Goal: Task Accomplishment & Management: Manage account settings

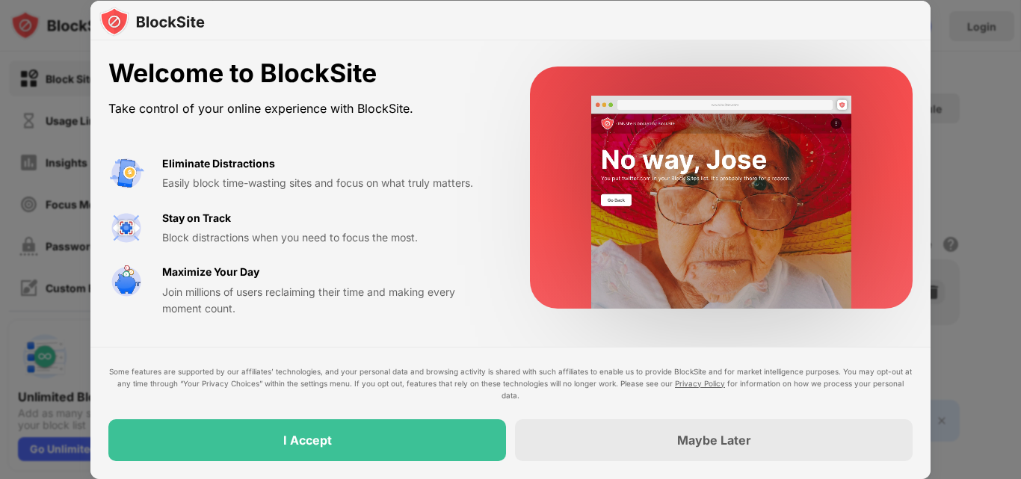
click at [398, 437] on div "I Accept" at bounding box center [307, 440] width 398 height 42
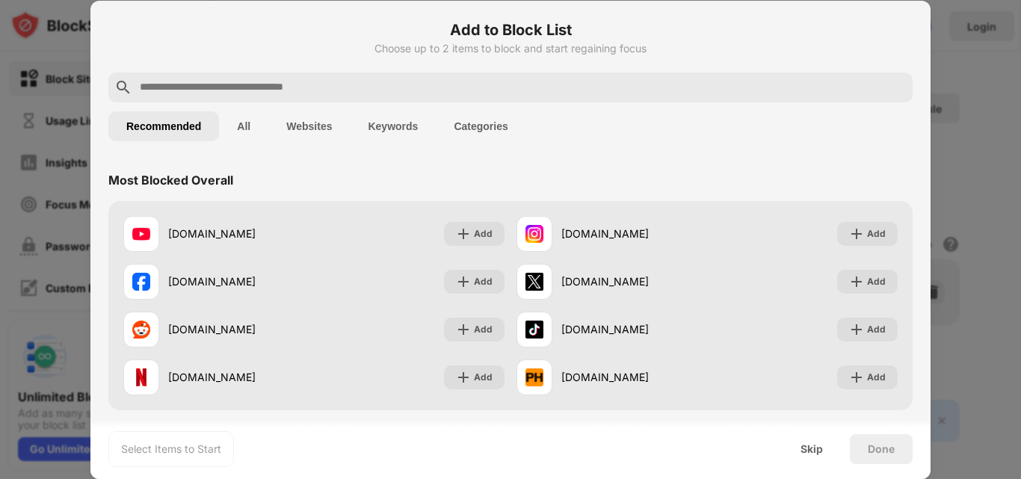
click at [315, 93] on input "text" at bounding box center [522, 87] width 768 height 18
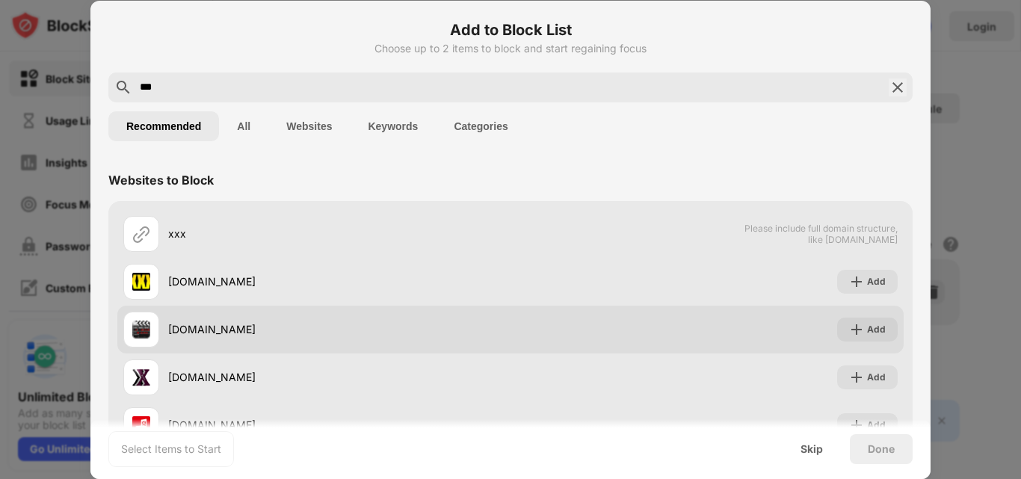
scroll to position [102, 0]
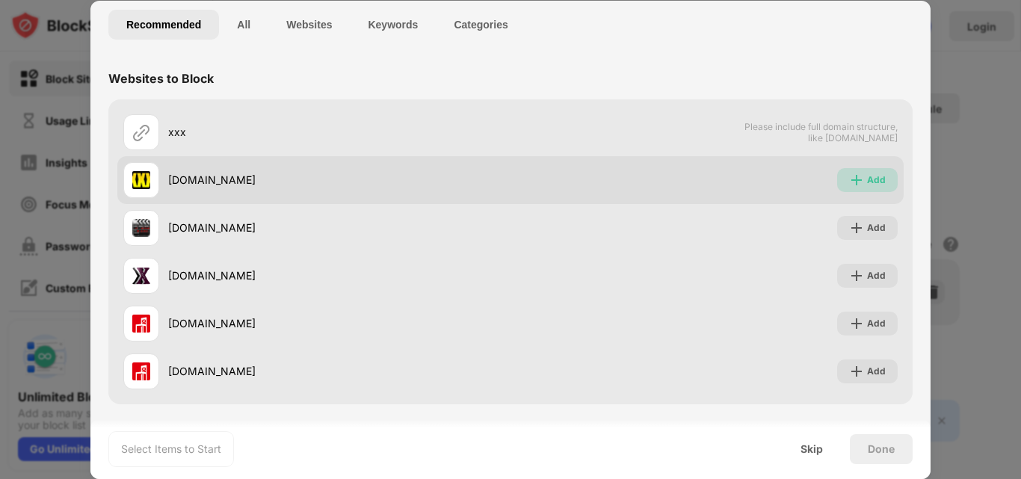
drag, startPoint x: 874, startPoint y: 180, endPoint x: 869, endPoint y: 190, distance: 11.0
click at [873, 180] on div "Add" at bounding box center [876, 180] width 19 height 15
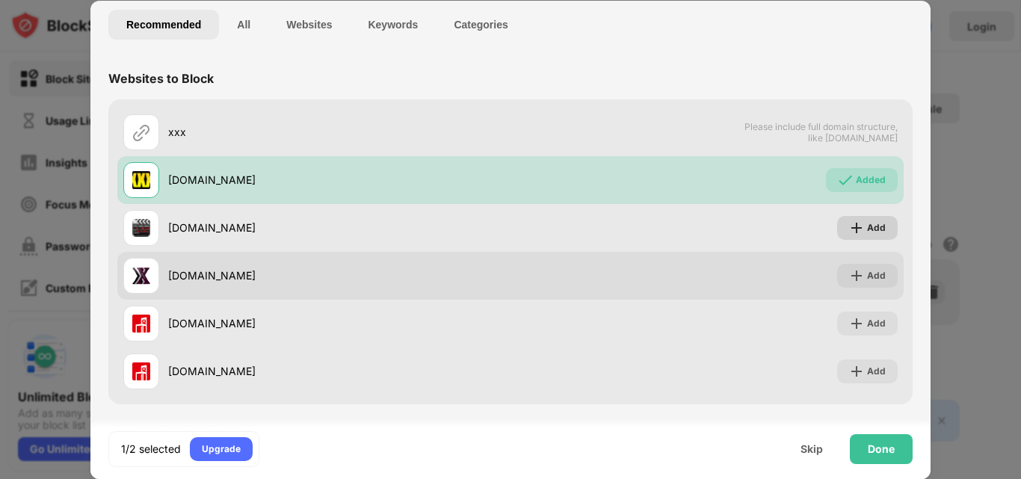
drag, startPoint x: 864, startPoint y: 223, endPoint x: 869, endPoint y: 251, distance: 28.8
click at [867, 224] on div "Add" at bounding box center [876, 228] width 19 height 15
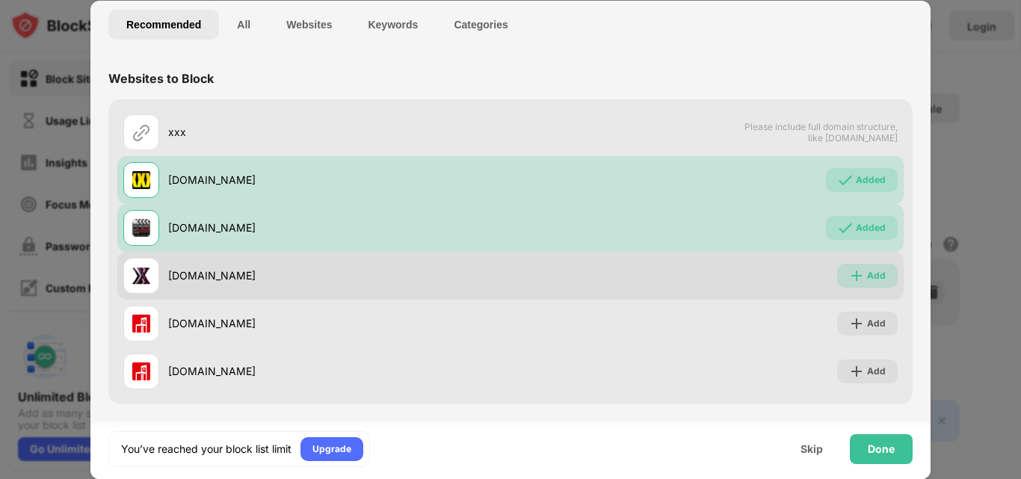
click at [867, 277] on div "Add" at bounding box center [876, 275] width 19 height 15
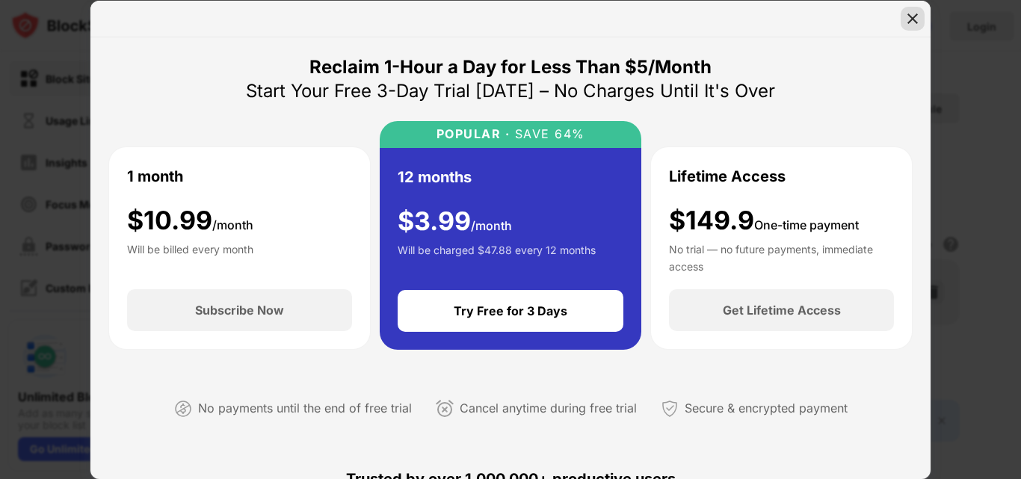
click at [908, 18] on img at bounding box center [912, 18] width 15 height 15
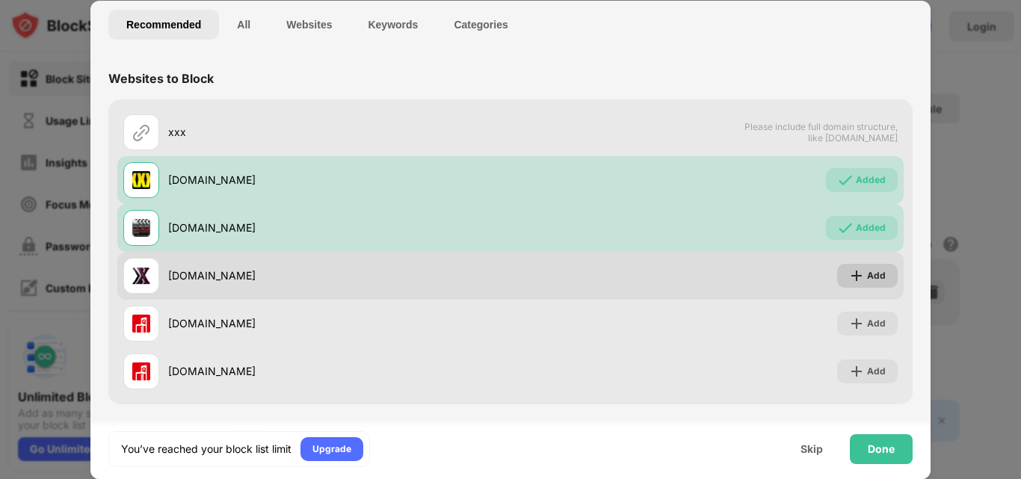
click at [867, 280] on div "Add" at bounding box center [876, 275] width 19 height 15
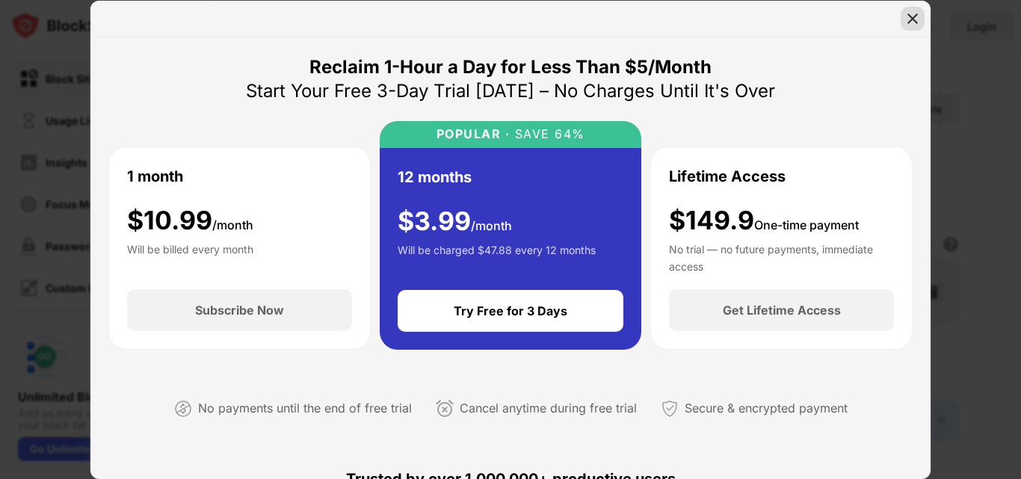
click at [913, 15] on img at bounding box center [912, 18] width 15 height 15
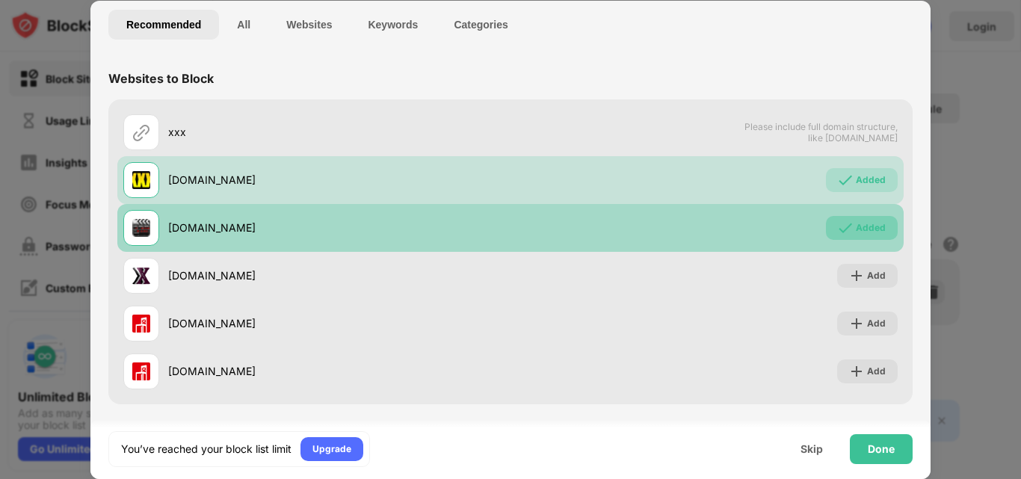
click at [839, 228] on img at bounding box center [845, 228] width 15 height 15
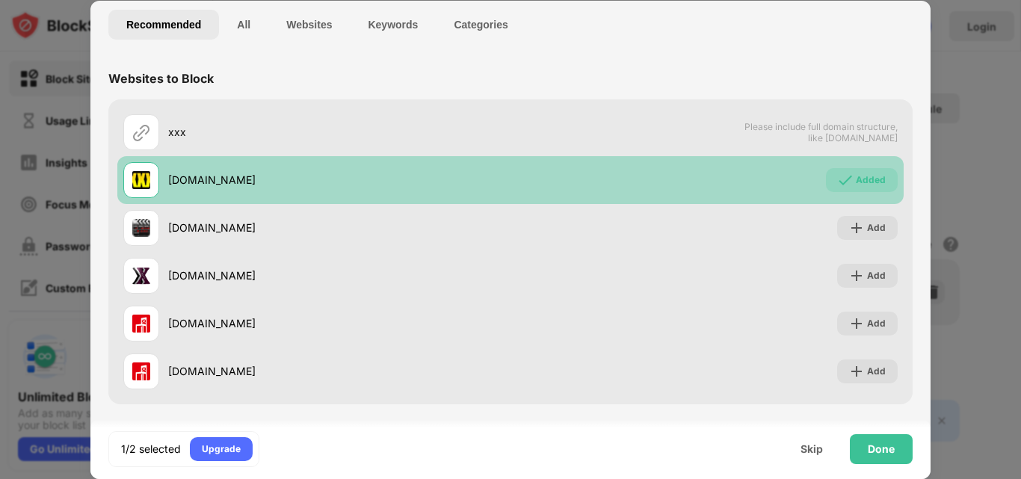
click at [856, 185] on div "Added" at bounding box center [871, 180] width 30 height 15
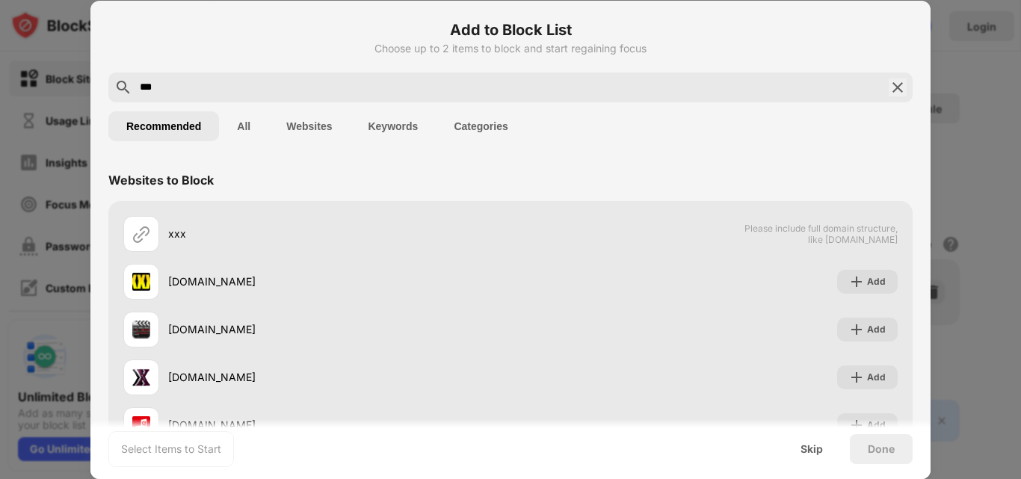
drag, startPoint x: 272, startPoint y: 87, endPoint x: 92, endPoint y: 95, distance: 180.3
click at [92, 95] on div "Add to Block List Choose up to 2 items to block and start regaining focus *** R…" at bounding box center [510, 291] width 840 height 580
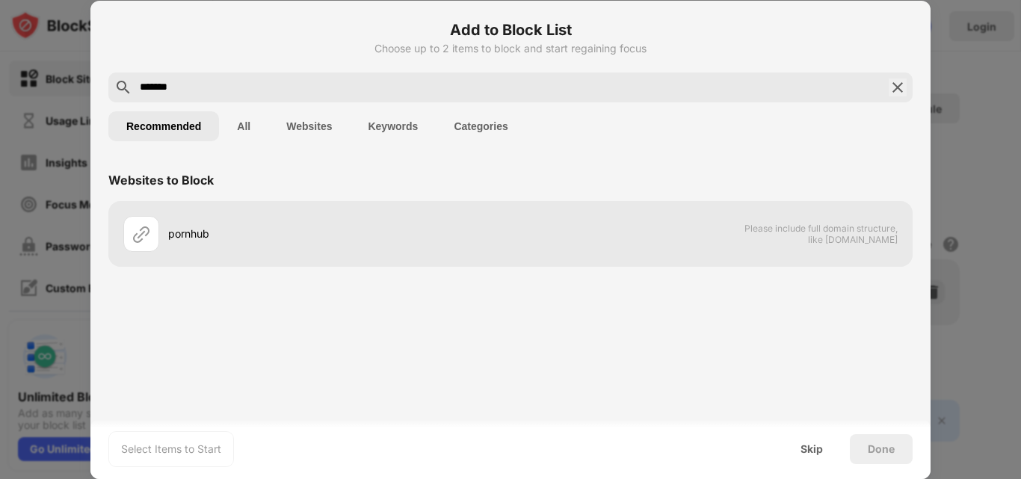
click at [310, 120] on button "Websites" at bounding box center [308, 126] width 81 height 30
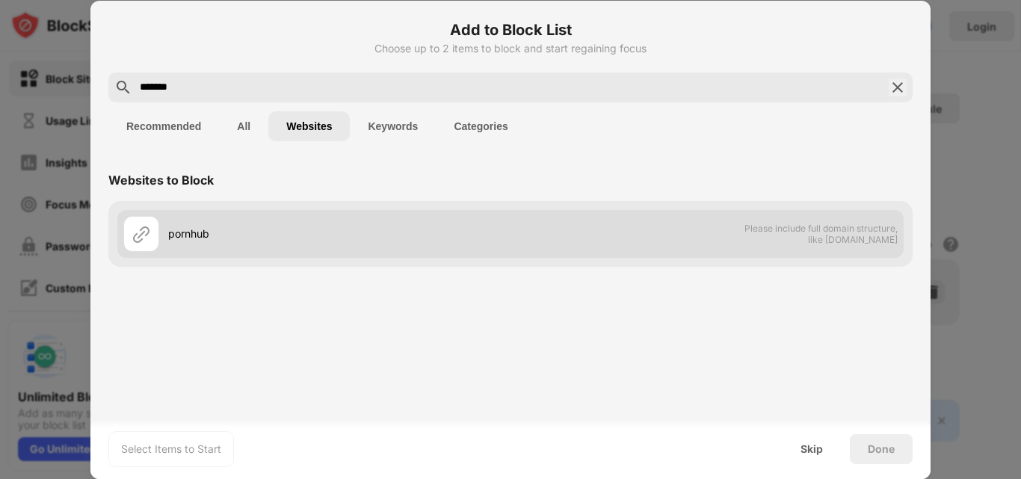
click at [674, 230] on div "pornhub Please include full domain structure, like [DOMAIN_NAME]" at bounding box center [510, 234] width 786 height 48
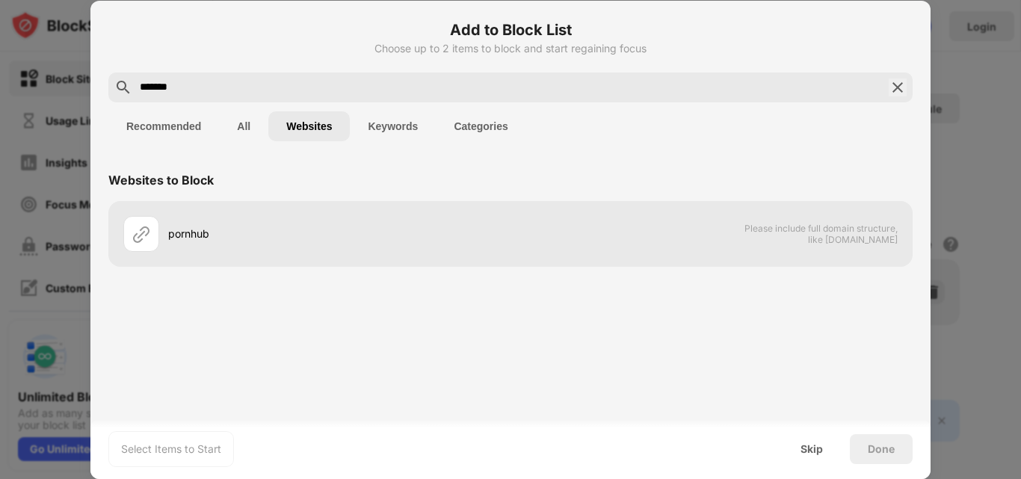
click at [234, 87] on input "*******" at bounding box center [510, 87] width 745 height 18
type input "**********"
click at [235, 124] on button "All" at bounding box center [243, 126] width 49 height 30
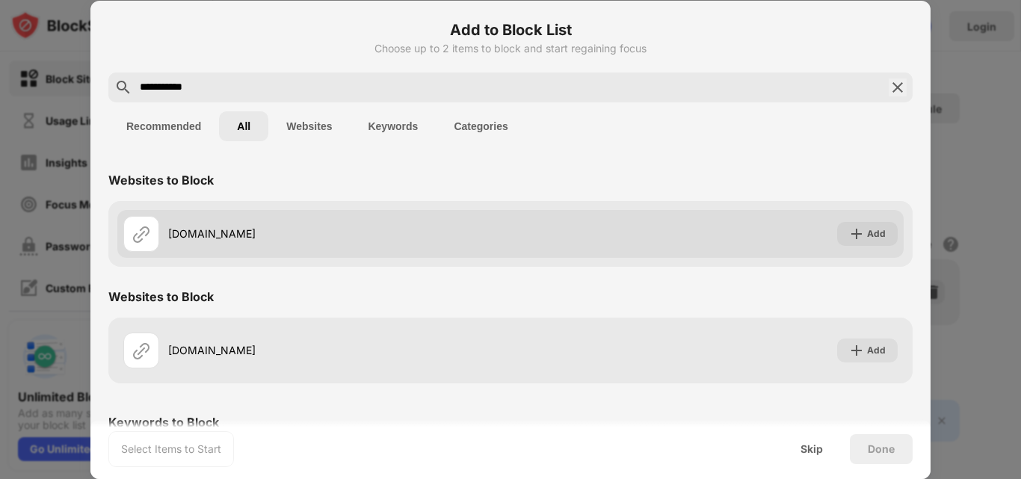
click at [247, 241] on div "[DOMAIN_NAME]" at bounding box center [316, 234] width 387 height 36
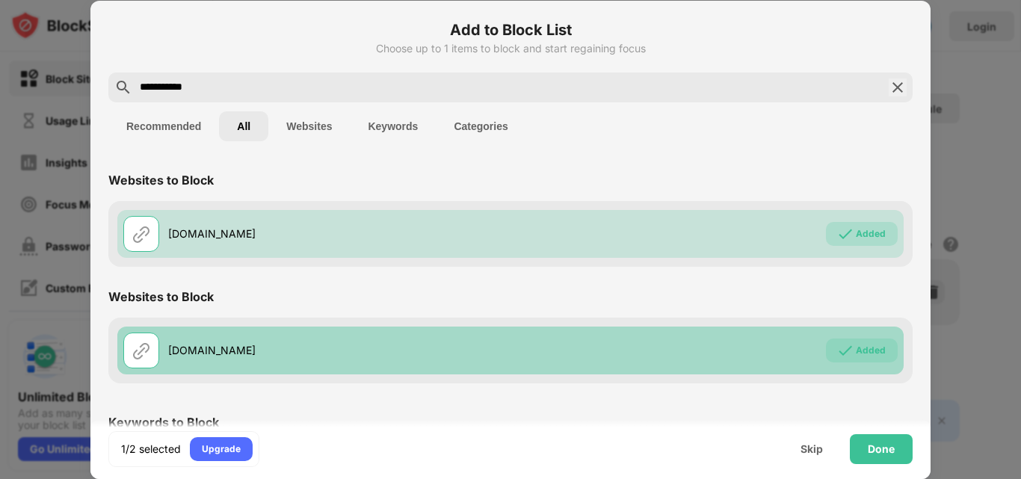
scroll to position [96, 0]
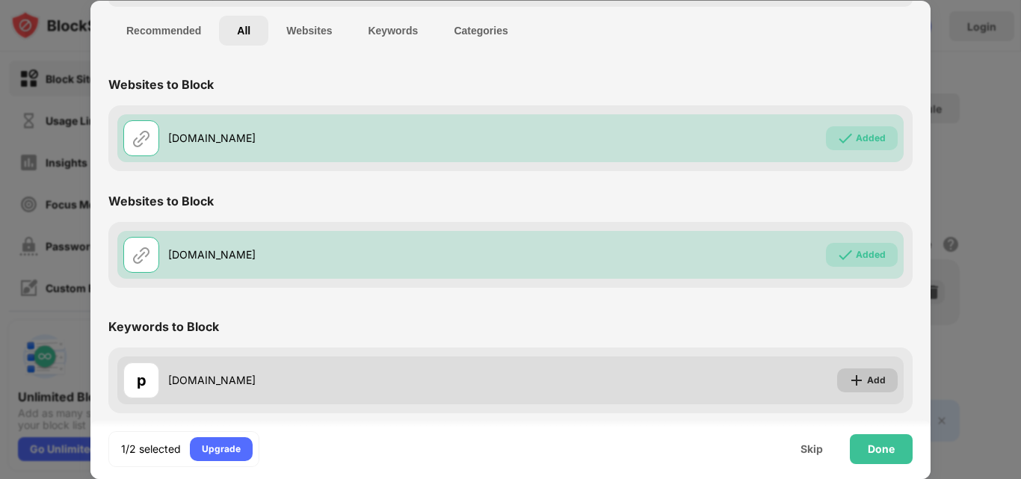
drag, startPoint x: 854, startPoint y: 375, endPoint x: 871, endPoint y: 387, distance: 20.9
click at [855, 377] on div "Add" at bounding box center [867, 381] width 61 height 24
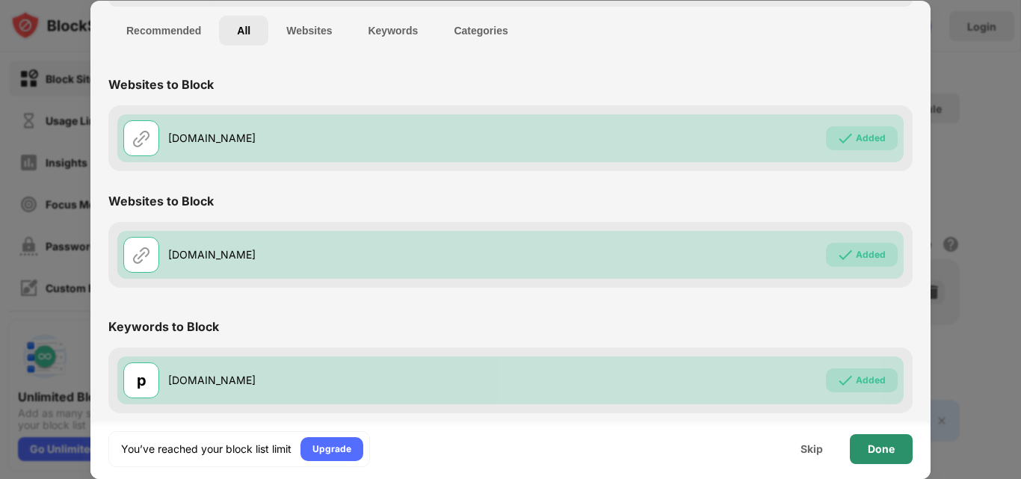
click at [892, 452] on div "Done" at bounding box center [881, 449] width 27 height 12
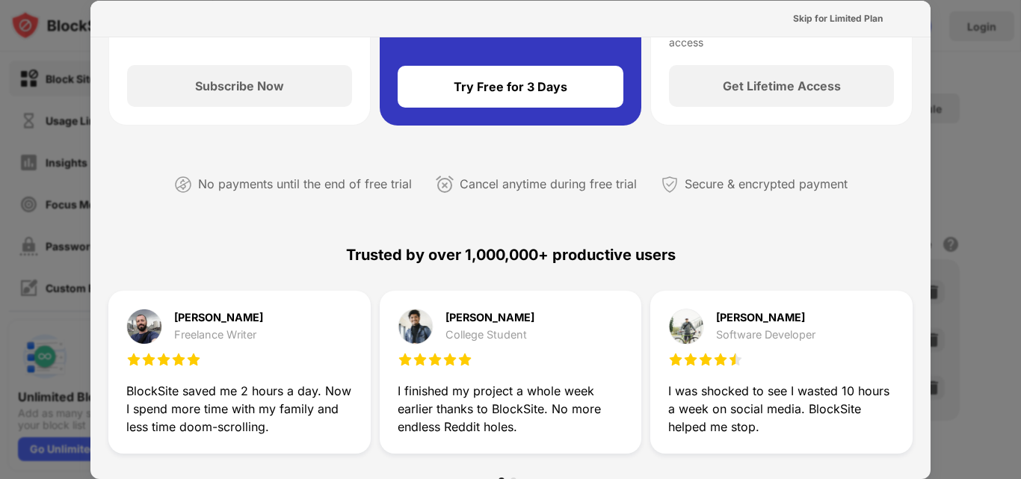
scroll to position [523, 0]
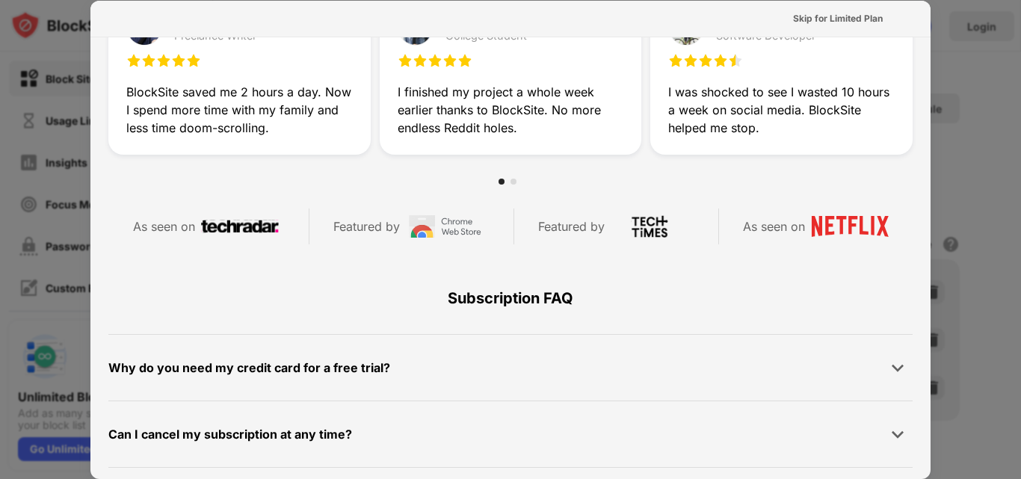
click at [988, 91] on div at bounding box center [510, 239] width 1021 height 479
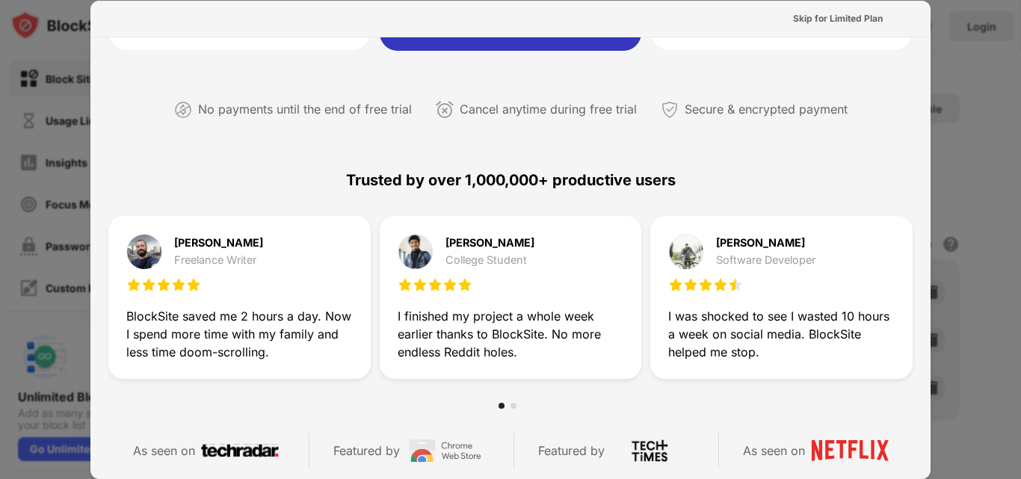
scroll to position [0, 0]
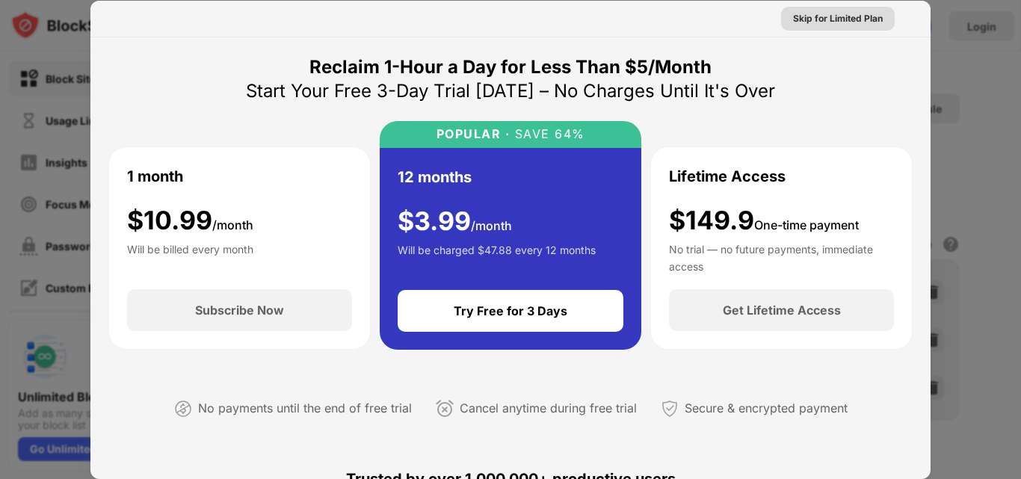
click at [817, 20] on div "Skip for Limited Plan" at bounding box center [838, 18] width 90 height 15
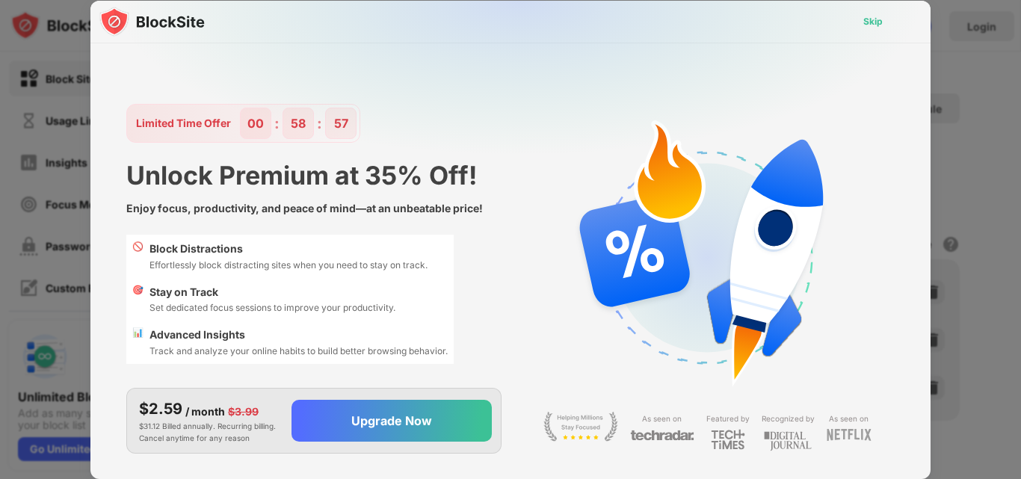
click at [871, 23] on div "Skip" at bounding box center [872, 21] width 19 height 15
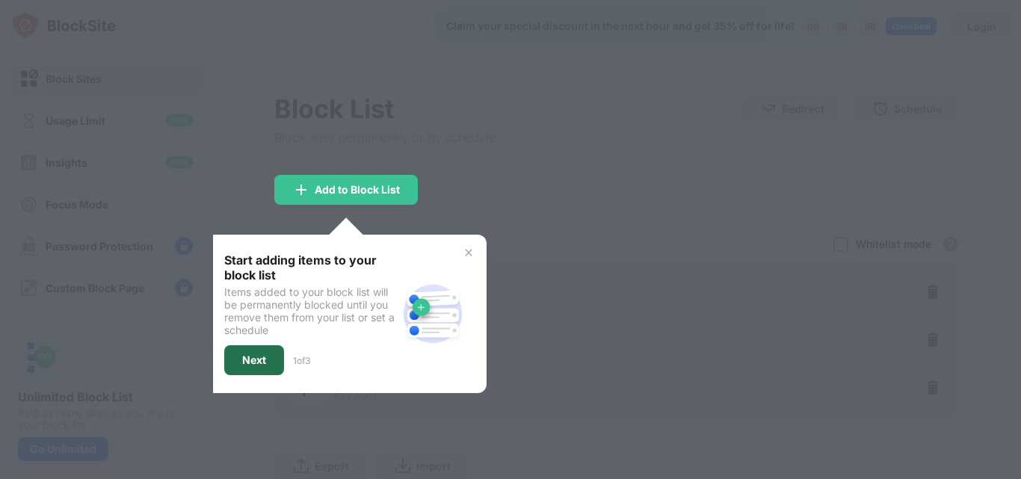
click at [271, 354] on div "Next" at bounding box center [254, 360] width 60 height 30
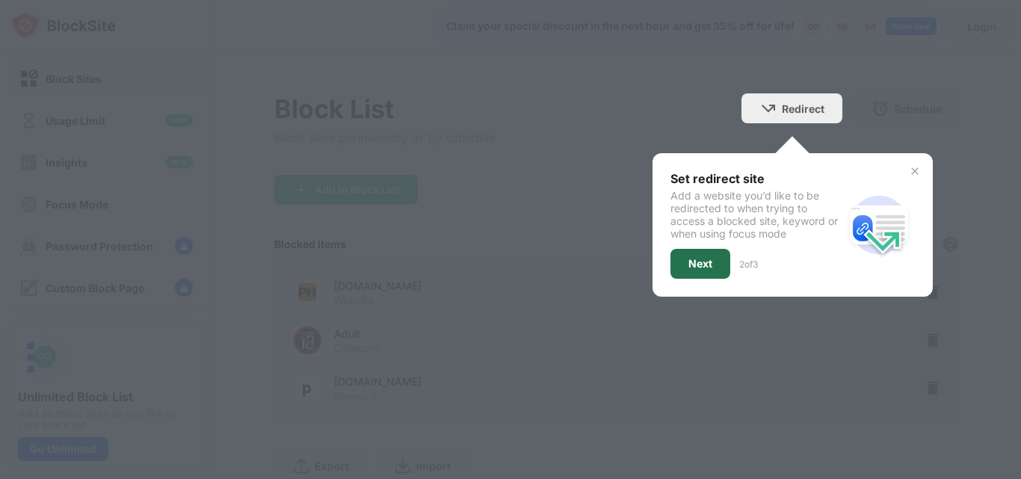
click at [697, 258] on div "Next" at bounding box center [700, 264] width 24 height 12
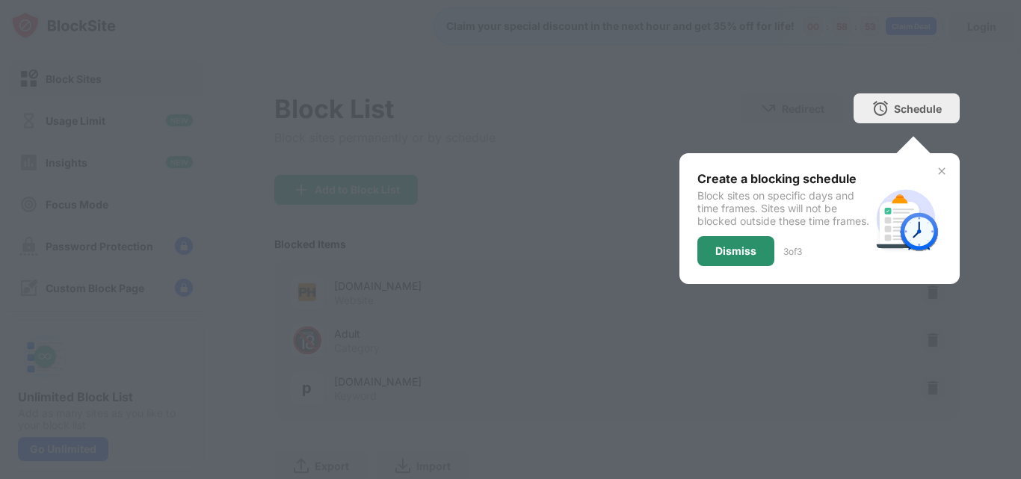
click at [721, 254] on div "Dismiss" at bounding box center [735, 251] width 77 height 30
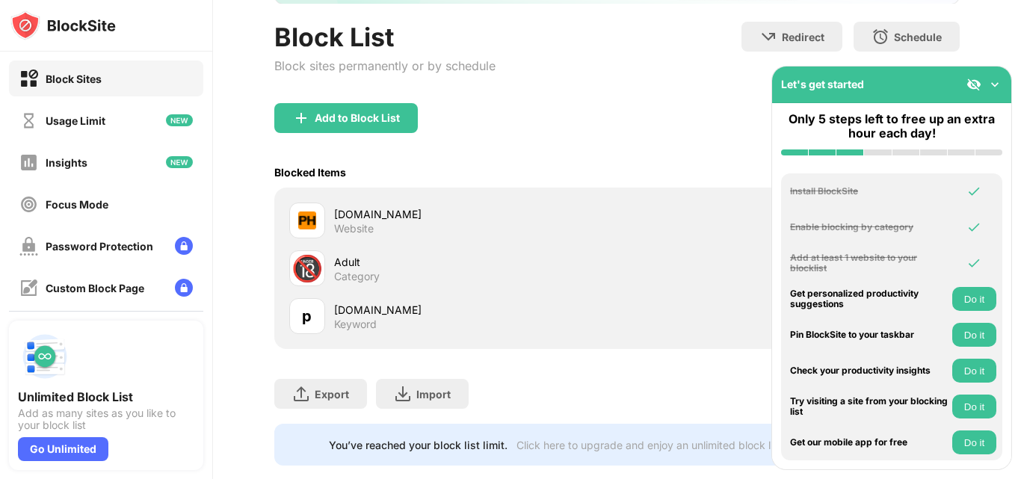
scroll to position [99, 0]
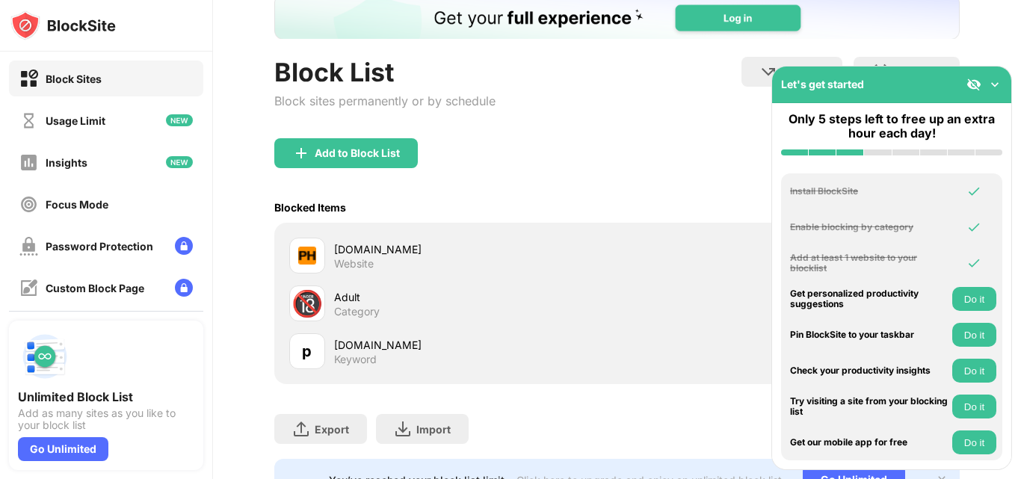
drag, startPoint x: 592, startPoint y: 164, endPoint x: 682, endPoint y: 173, distance: 90.1
click at [594, 164] on div "Add to Block List" at bounding box center [616, 165] width 685 height 54
click at [994, 83] on img at bounding box center [994, 84] width 15 height 15
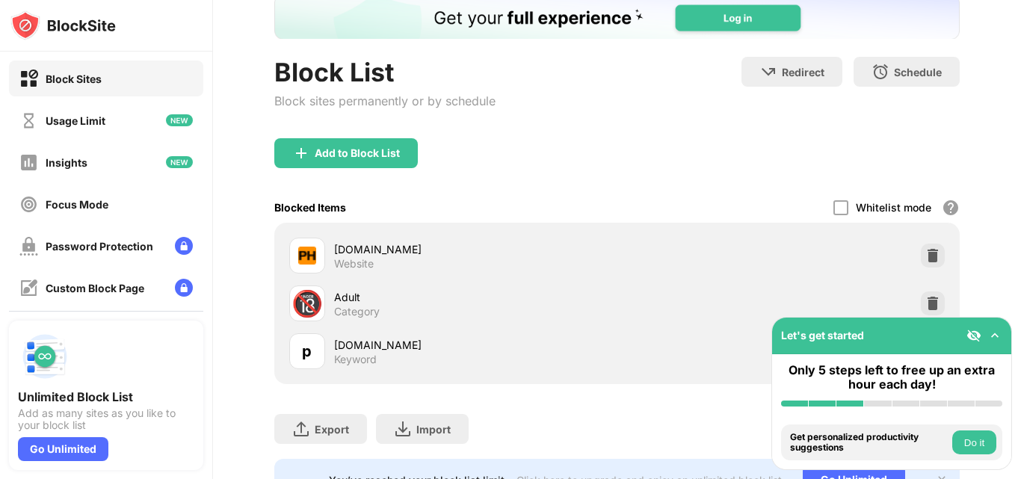
scroll to position [0, 0]
